Goal: Task Accomplishment & Management: Manage account settings

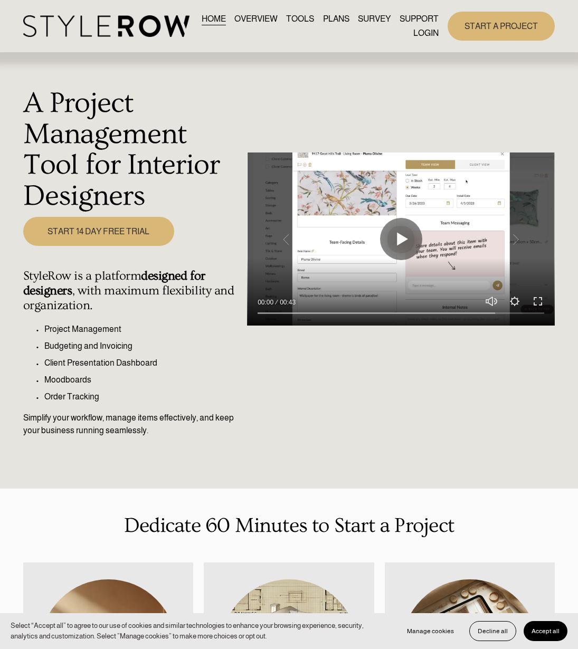
click at [427, 36] on link "LOGIN" at bounding box center [425, 33] width 25 height 14
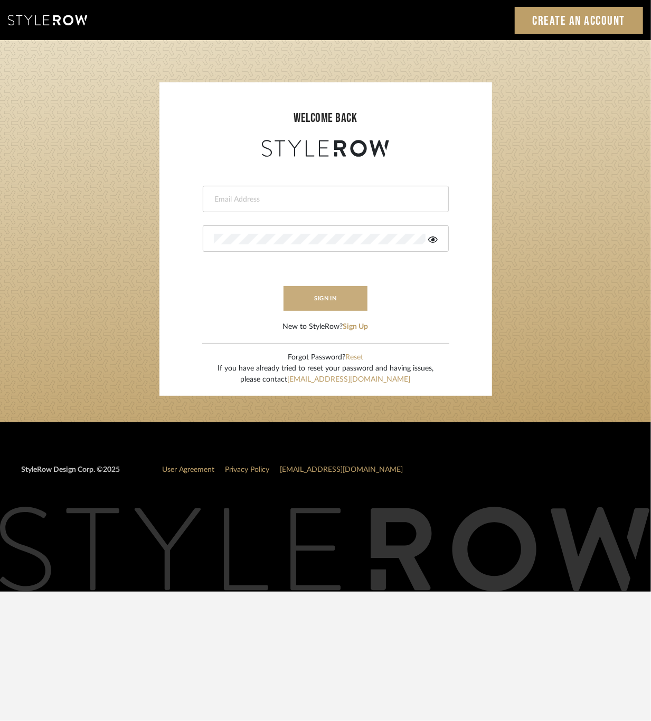
type input "[EMAIL_ADDRESS][DOMAIN_NAME]"
click at [316, 289] on button "sign in" at bounding box center [325, 298] width 84 height 25
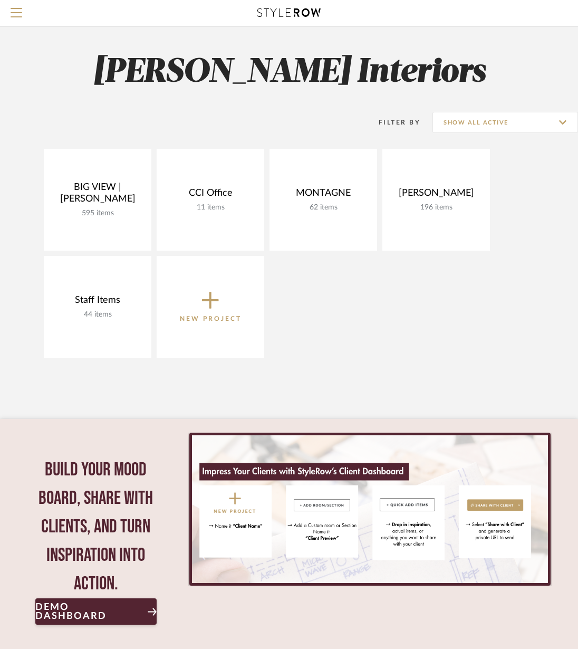
click at [399, 313] on div "BIG VIEW | [PERSON_NAME] 595 items View Budget Open Project CCI Office 11 items…" at bounding box center [289, 256] width 578 height 214
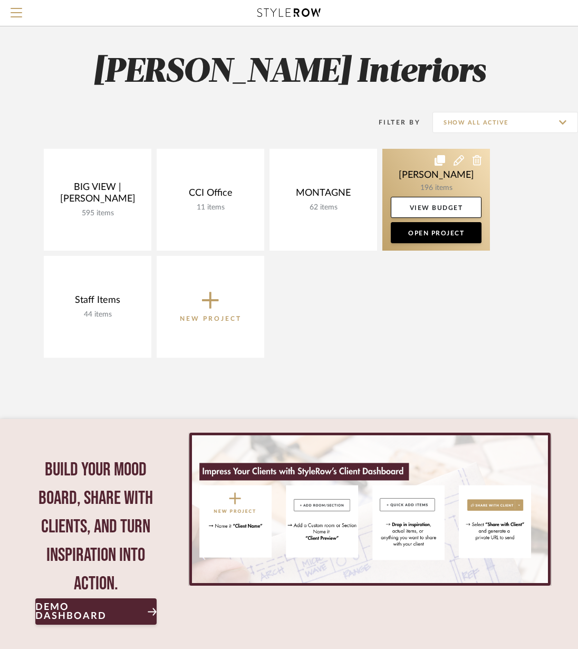
click at [450, 187] on link at bounding box center [437, 200] width 108 height 102
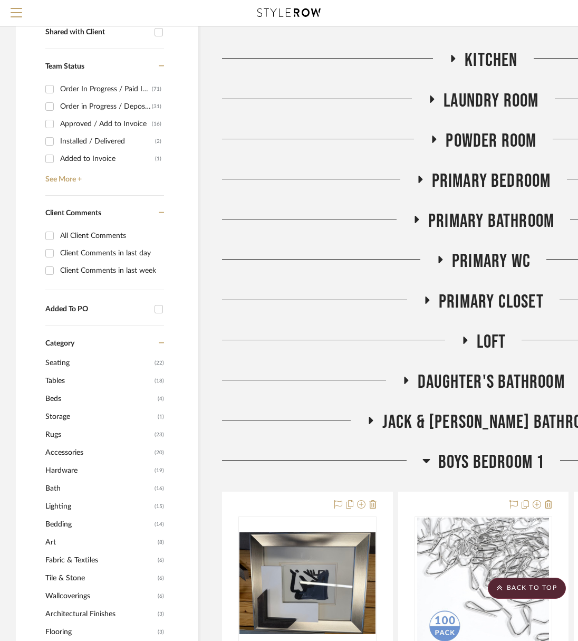
scroll to position [367, 0]
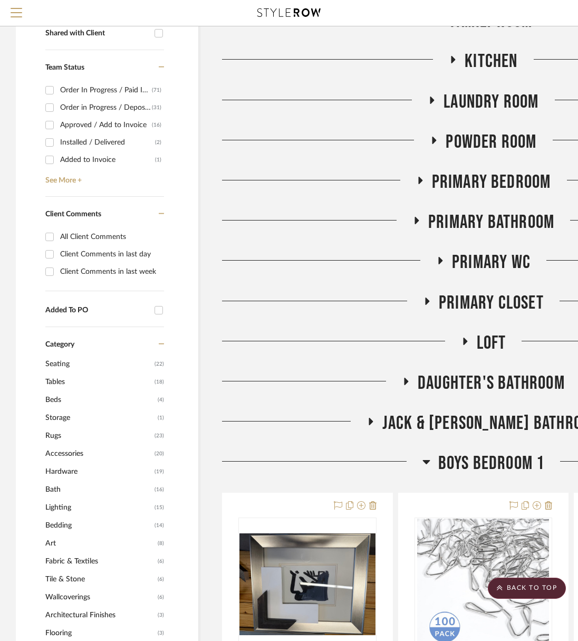
click at [431, 461] on h3 "Boys Bedroom 1" at bounding box center [484, 463] width 122 height 23
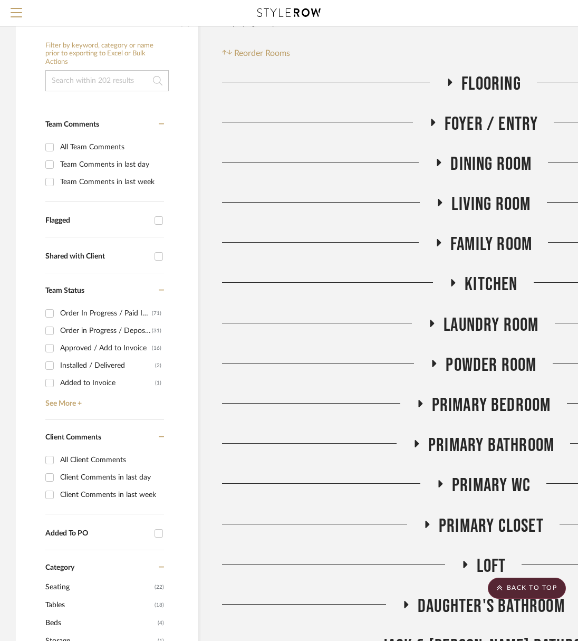
scroll to position [83, 0]
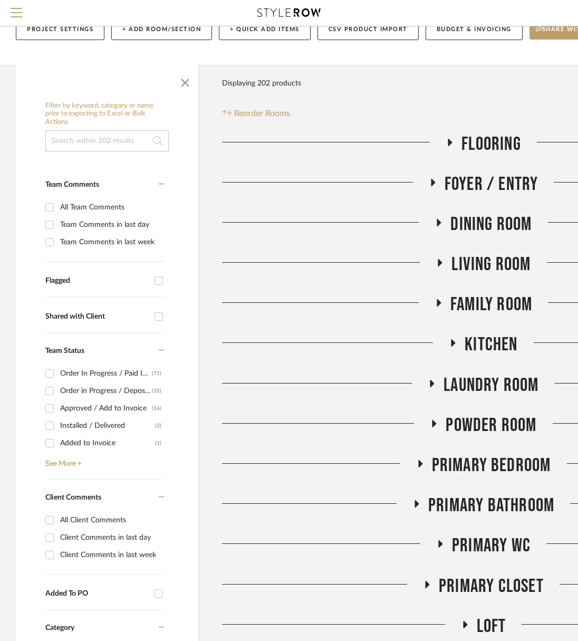
click at [484, 182] on span "Foyer / Entry" at bounding box center [492, 184] width 94 height 23
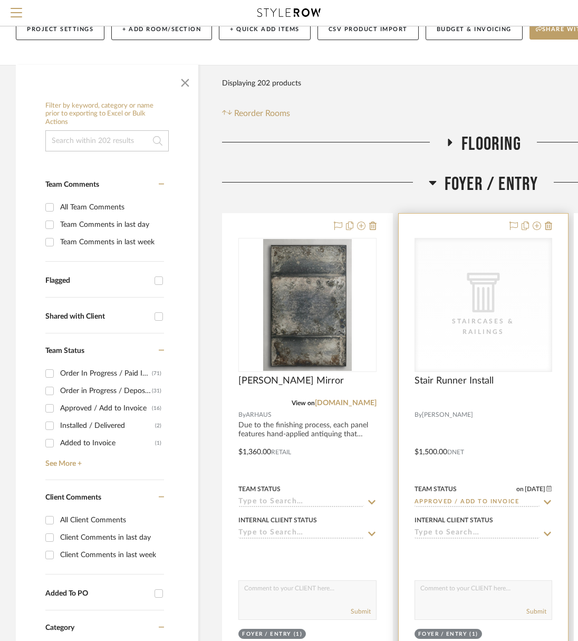
click at [483, 455] on div at bounding box center [484, 445] width 170 height 462
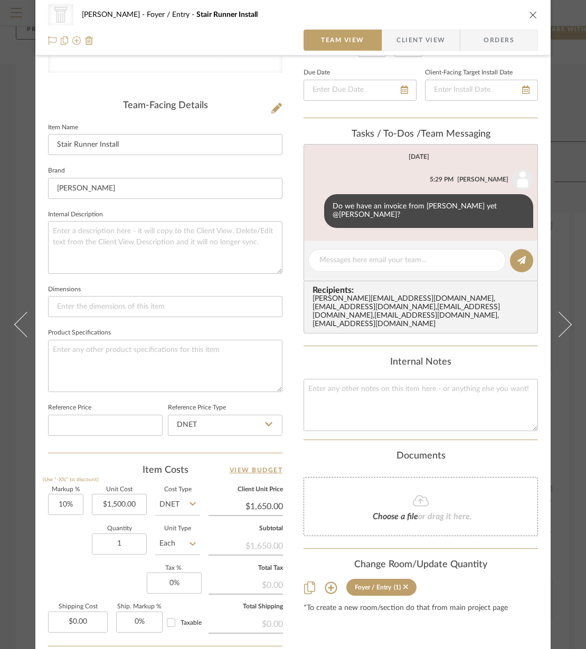
scroll to position [330, 0]
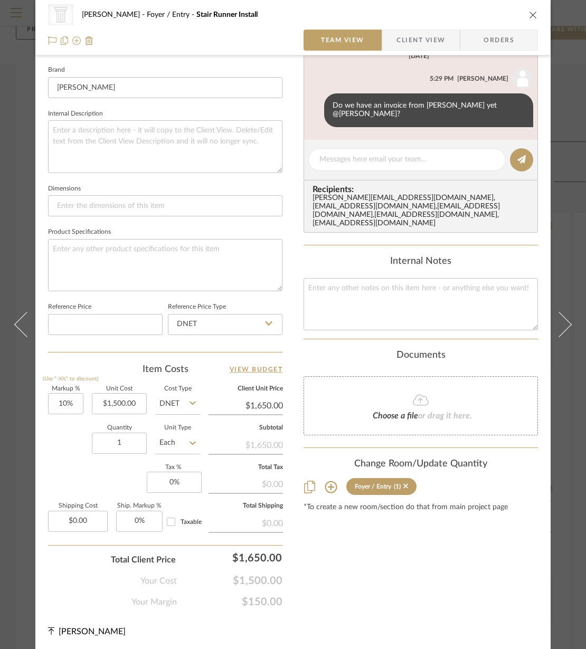
click at [533, 13] on icon "close" at bounding box center [533, 15] width 8 height 8
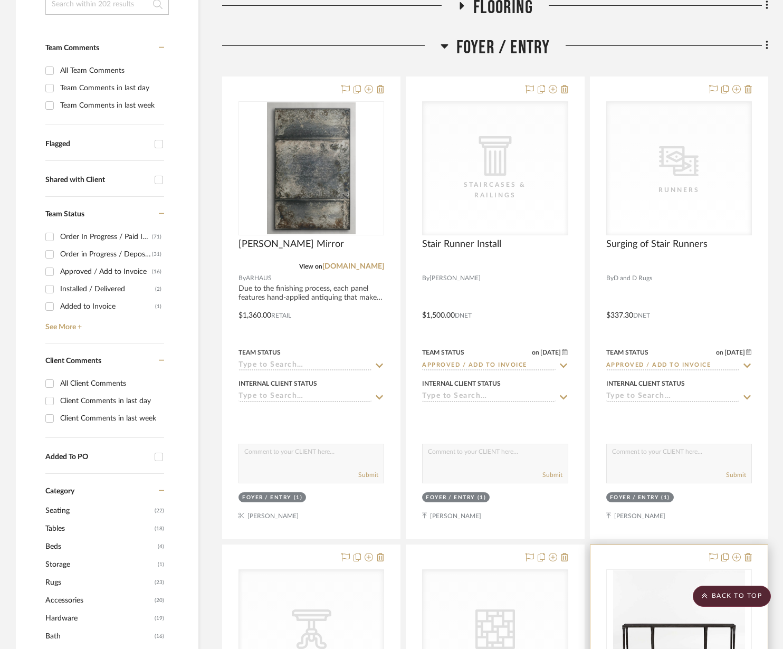
scroll to position [260, 0]
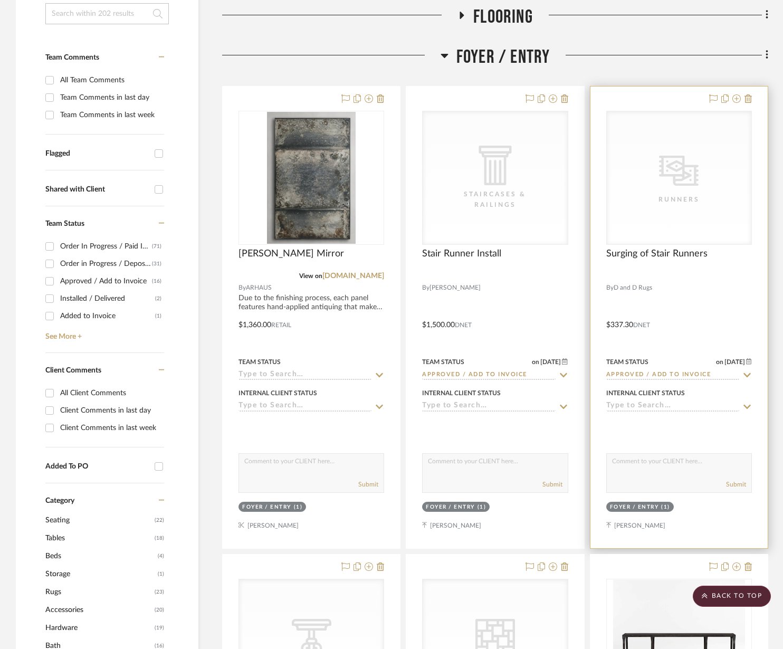
click at [585, 322] on div at bounding box center [679, 318] width 177 height 462
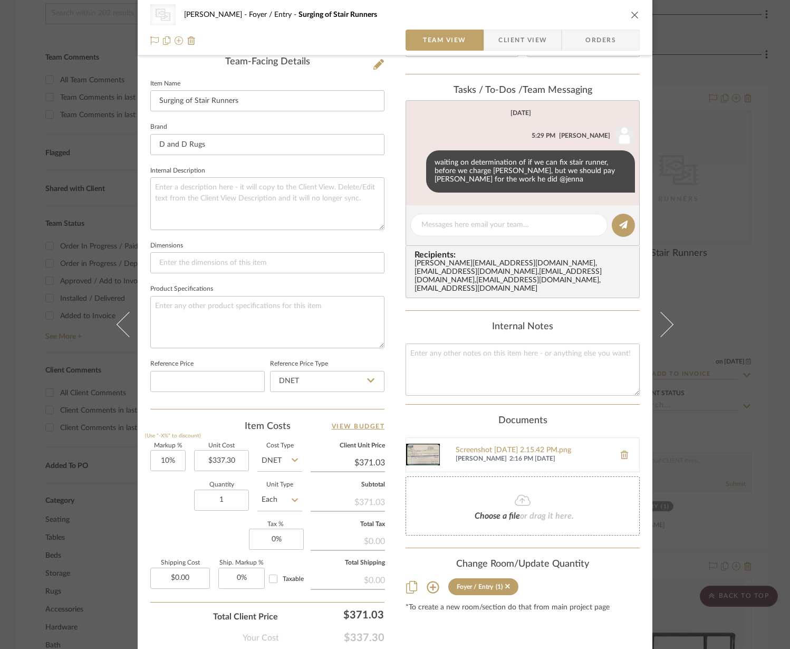
scroll to position [273, 0]
click at [408, 459] on img at bounding box center [423, 454] width 34 height 34
click at [585, 14] on icon "close" at bounding box center [635, 15] width 8 height 8
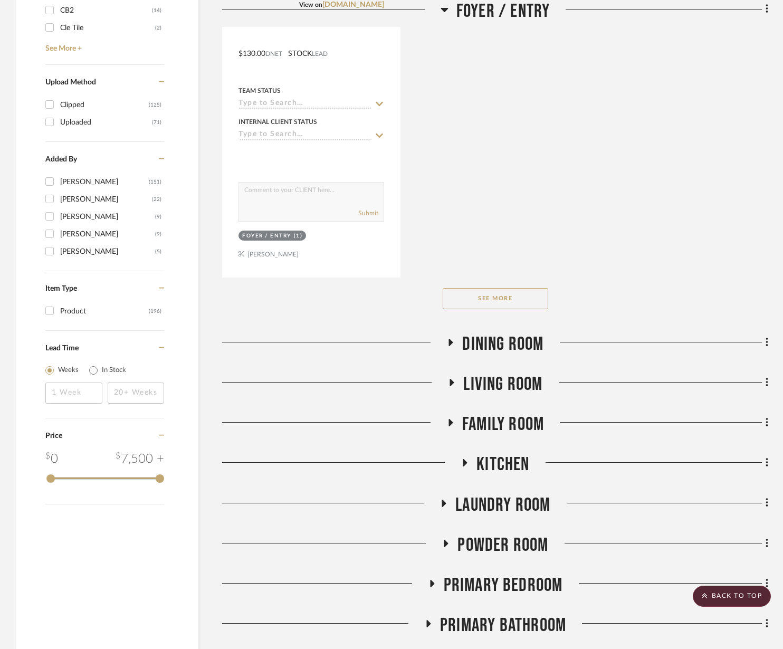
scroll to position [1592, 0]
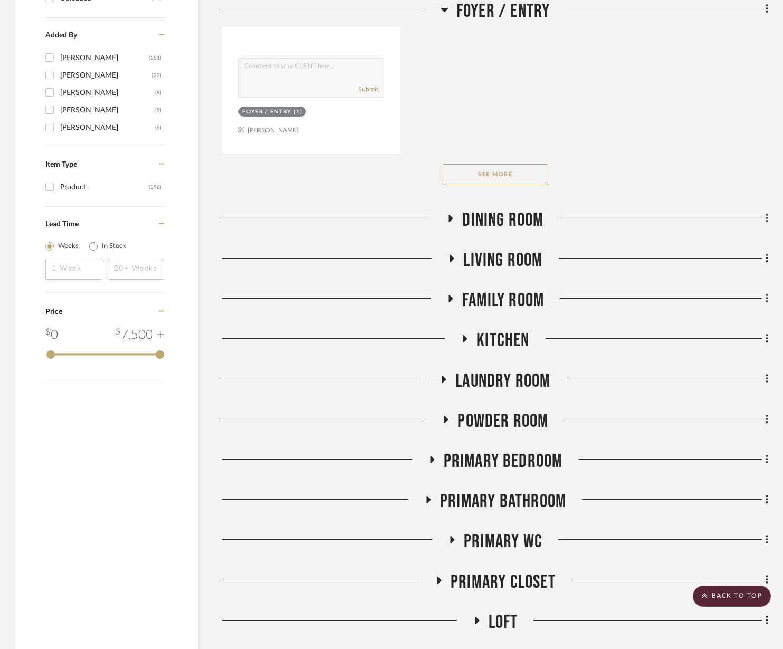
click at [537, 168] on button "See More" at bounding box center [496, 174] width 106 height 21
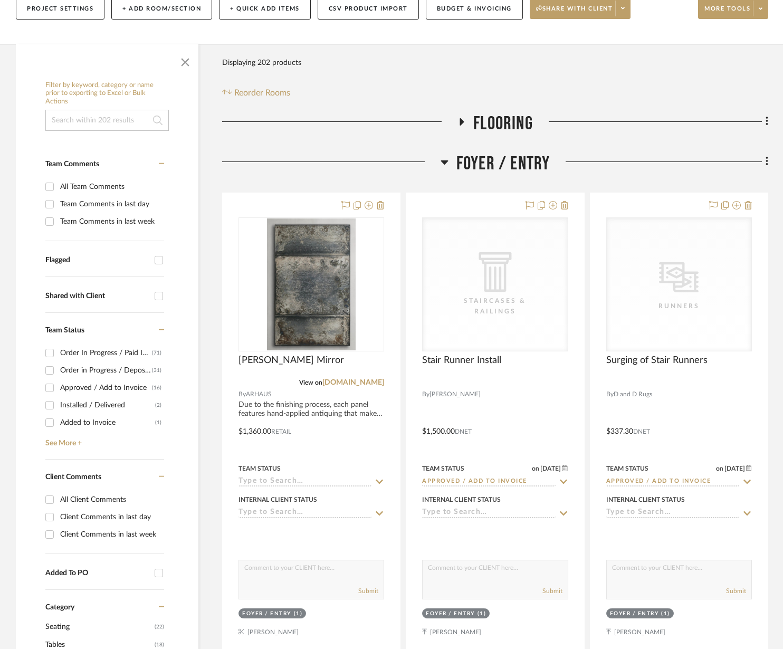
scroll to position [144, 0]
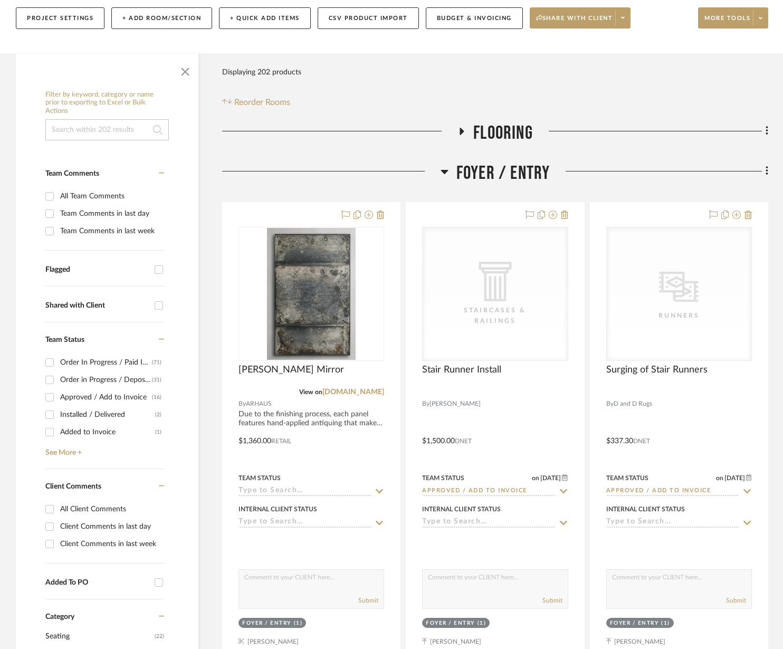
click at [506, 127] on span "Flooring" at bounding box center [503, 133] width 60 height 23
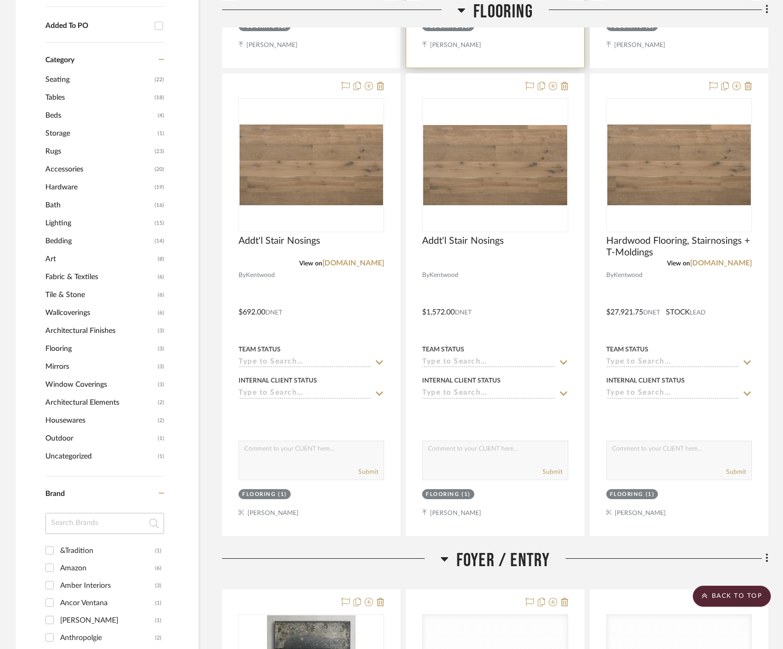
scroll to position [750, 0]
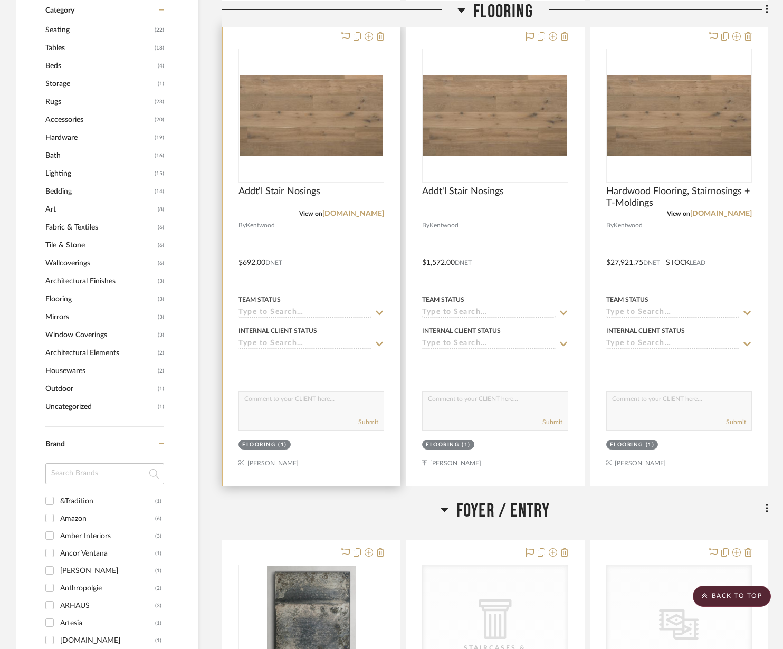
click at [351, 258] on div at bounding box center [311, 255] width 177 height 462
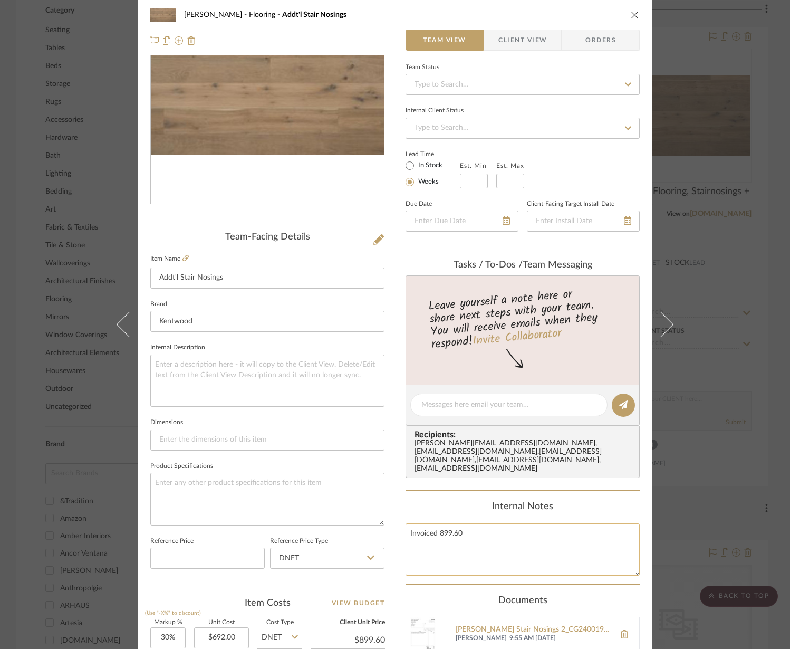
scroll to position [331, 0]
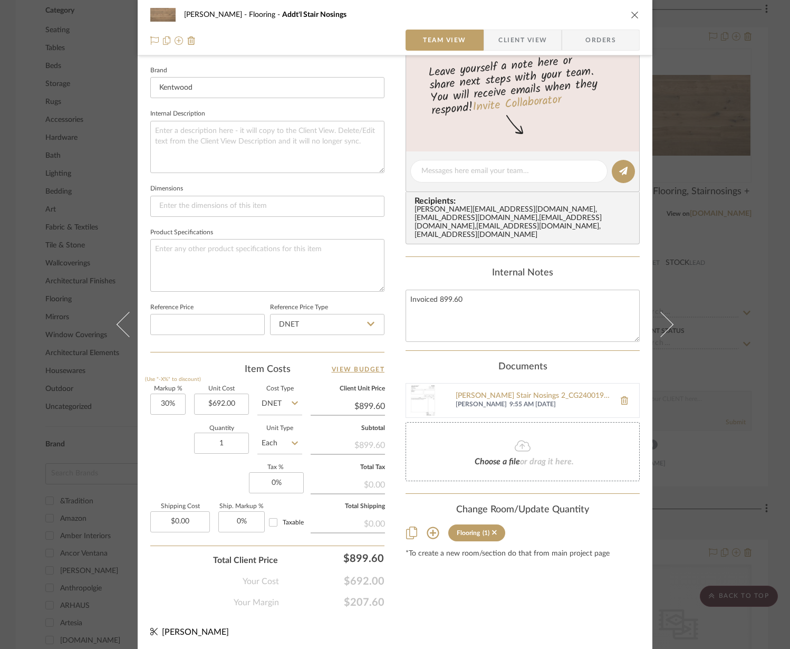
click at [422, 399] on img at bounding box center [423, 401] width 34 height 34
click at [400, 576] on div "RILEY Flooring Addt'l Stair Nosings Team View Client View Orders Team-Facing De…" at bounding box center [395, 164] width 515 height 975
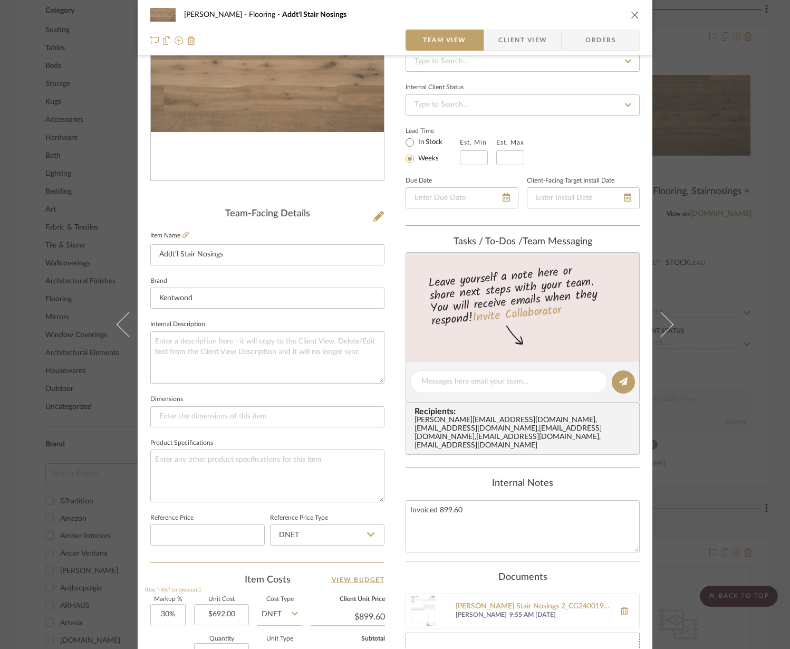
scroll to position [0, 0]
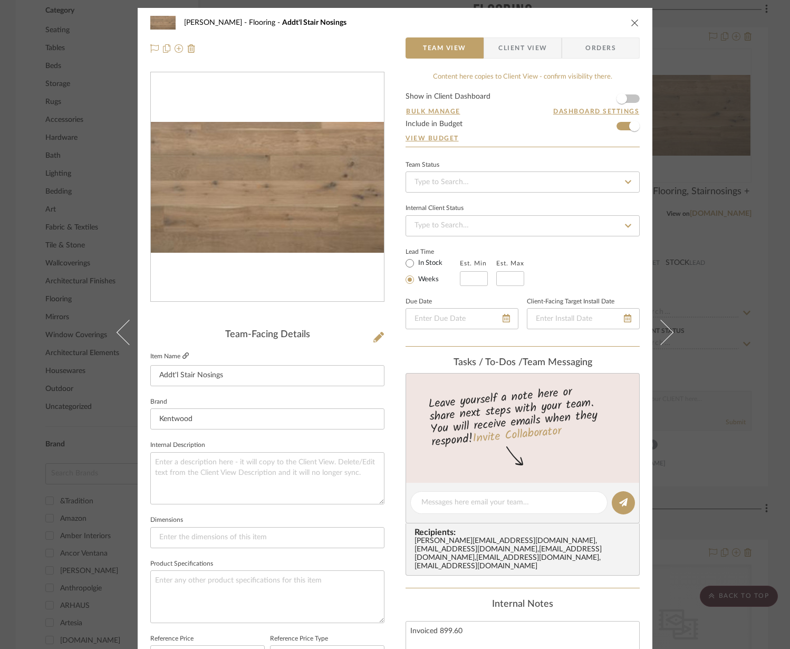
click at [183, 358] on icon at bounding box center [186, 356] width 6 height 6
click at [585, 290] on div "RILEY Flooring Addt'l Stair Nosings Team View Client View Orders Team-Facing De…" at bounding box center [395, 324] width 790 height 649
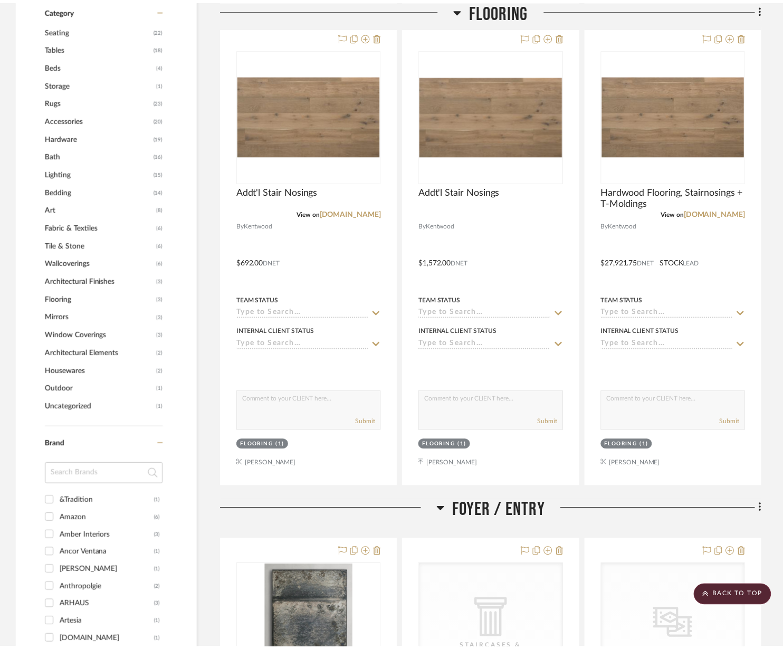
scroll to position [750, 0]
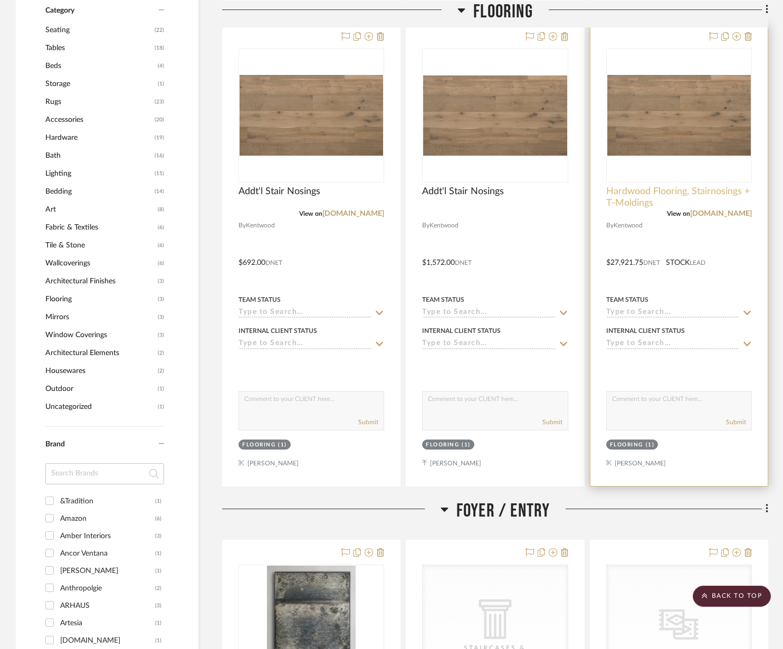
click at [585, 202] on span "Hardwood Flooring, Stairnosings + T-Moldings" at bounding box center [679, 197] width 146 height 23
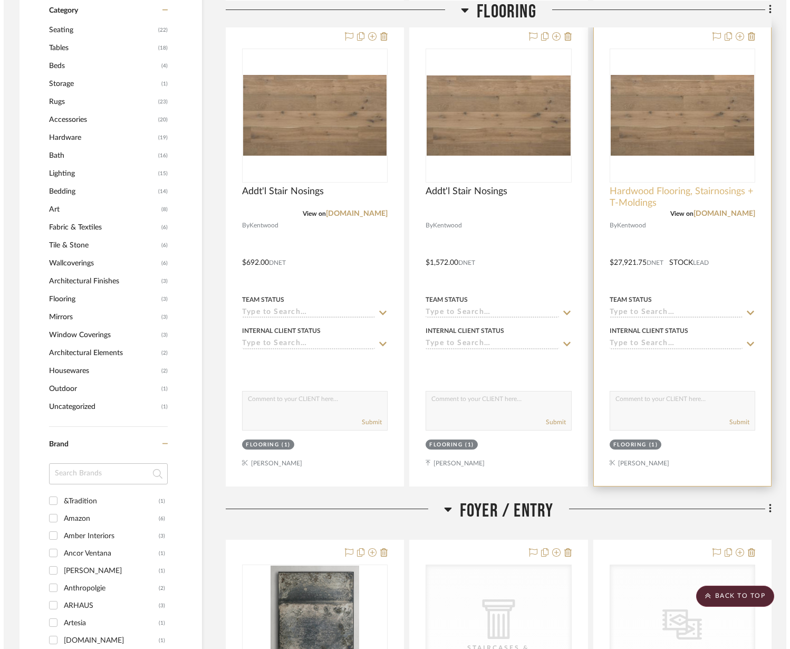
scroll to position [0, 0]
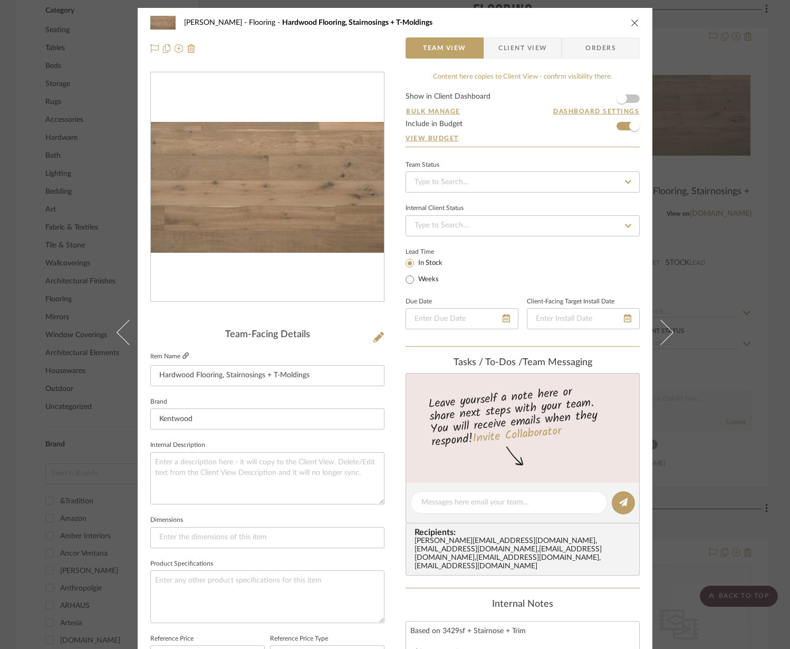
click at [183, 357] on icon at bounding box center [186, 356] width 6 height 6
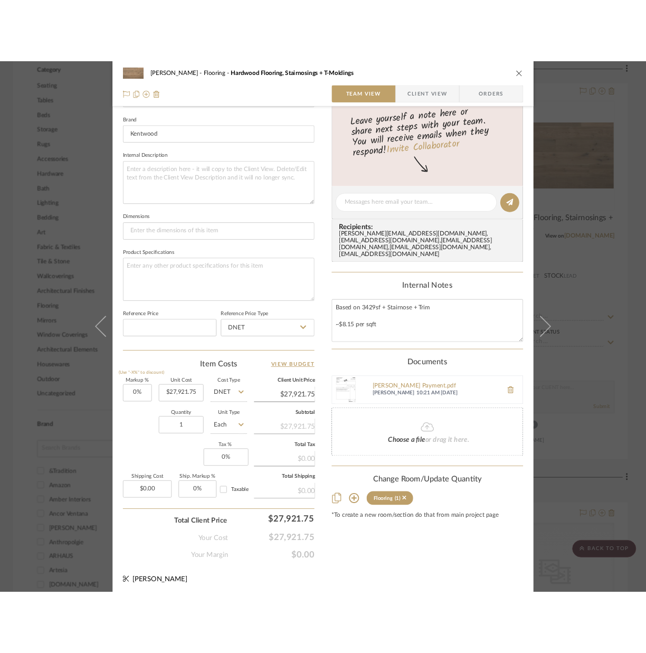
scroll to position [331, 0]
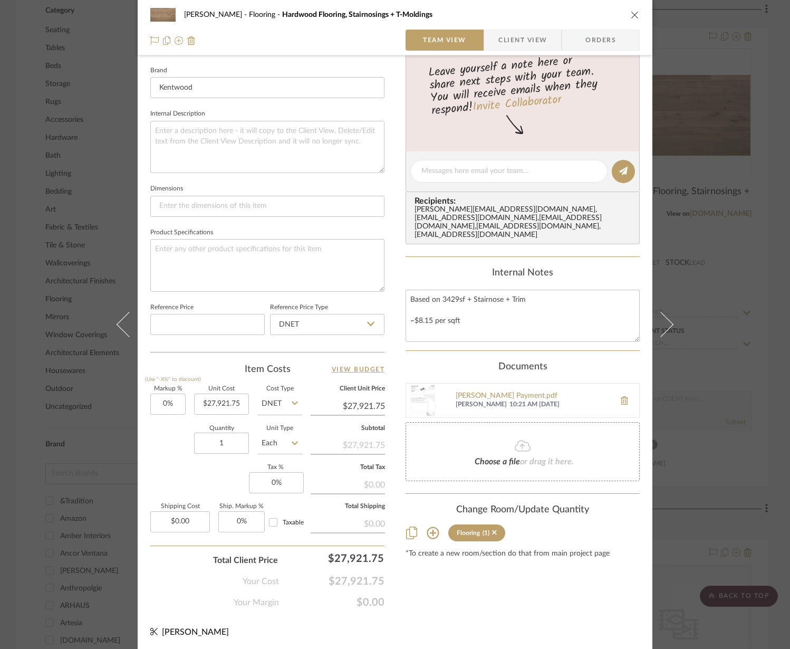
click at [406, 394] on img at bounding box center [423, 401] width 34 height 34
click at [424, 352] on div "Content here copies to Client View - confirm visibility there. Show in Client D…" at bounding box center [523, 174] width 234 height 869
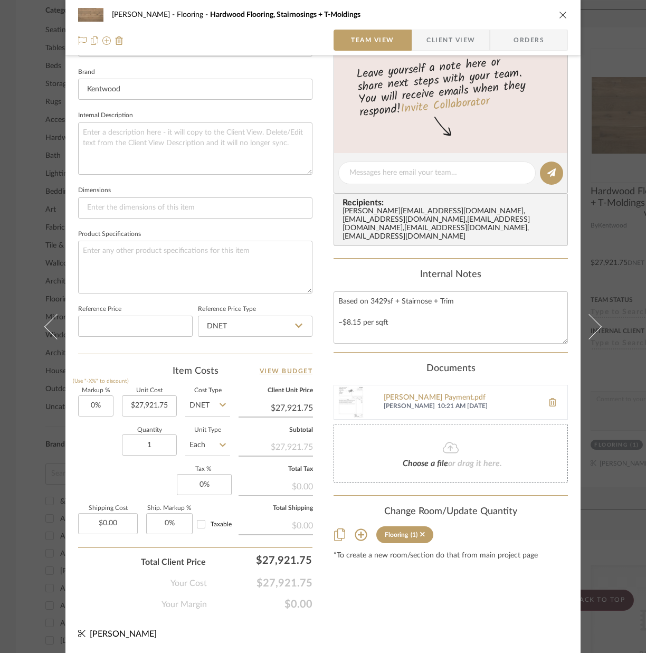
scroll to position [328, 0]
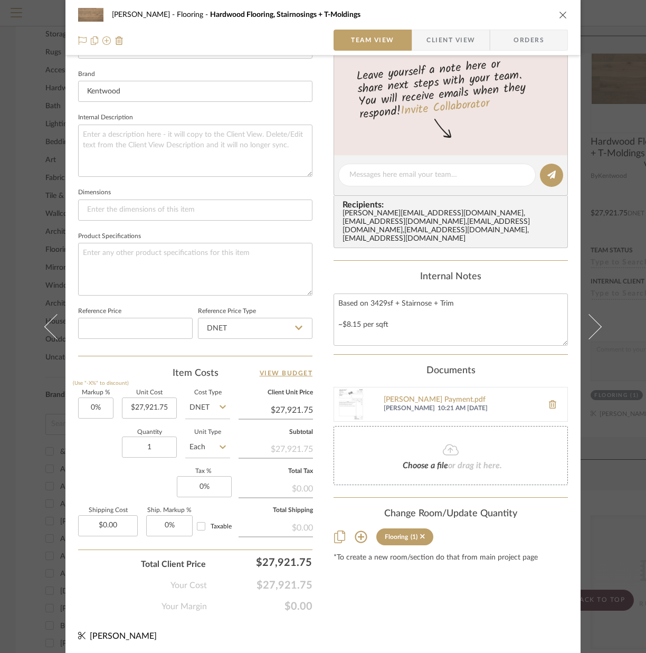
click at [28, 213] on div "RILEY Flooring Hardwood Flooring, Stairnosings + T-Moldings Team View Client Vi…" at bounding box center [323, 326] width 646 height 653
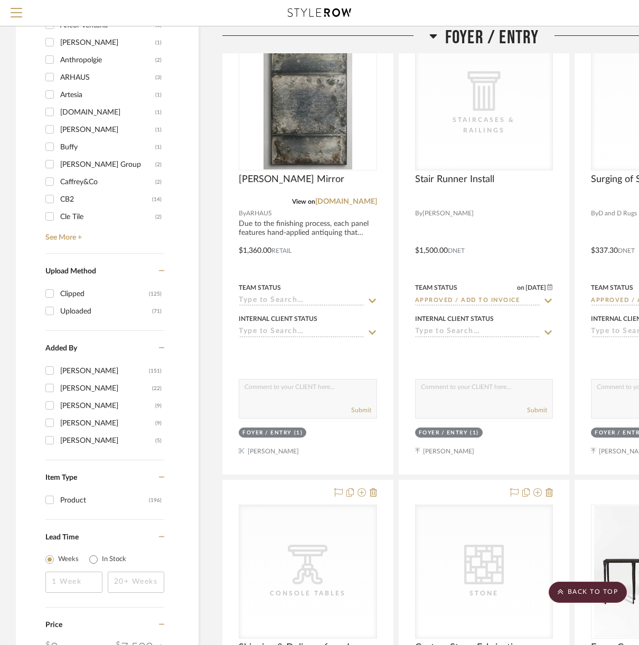
scroll to position [1235, 0]
